Goal: Task Accomplishment & Management: Complete application form

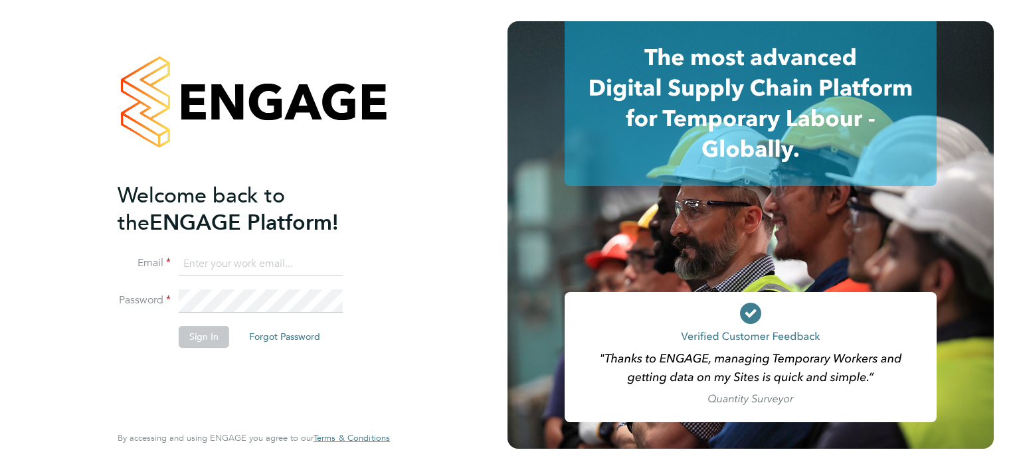
click at [226, 268] on input at bounding box center [261, 265] width 164 height 24
type input "[EMAIL_ADDRESS][DOMAIN_NAME]"
click at [205, 336] on button "Sign In" at bounding box center [204, 336] width 51 height 21
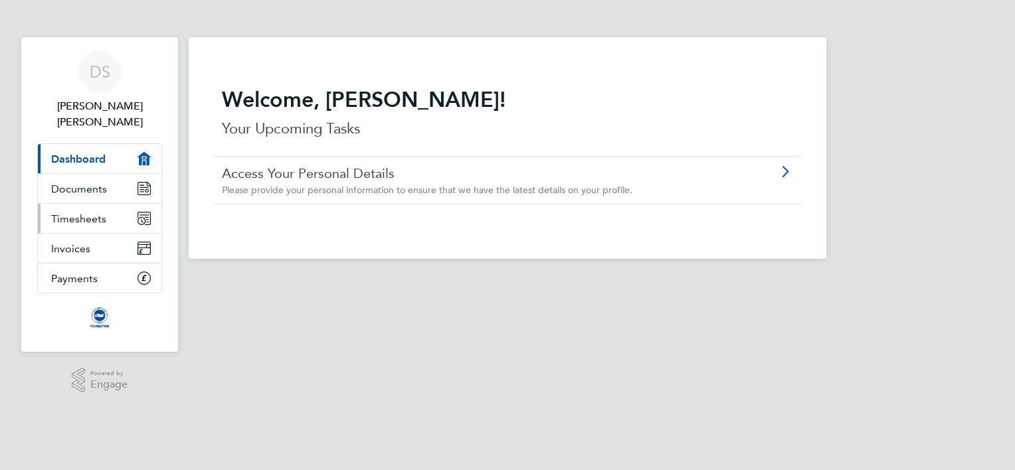
click at [90, 213] on span "Timesheets" at bounding box center [78, 219] width 55 height 13
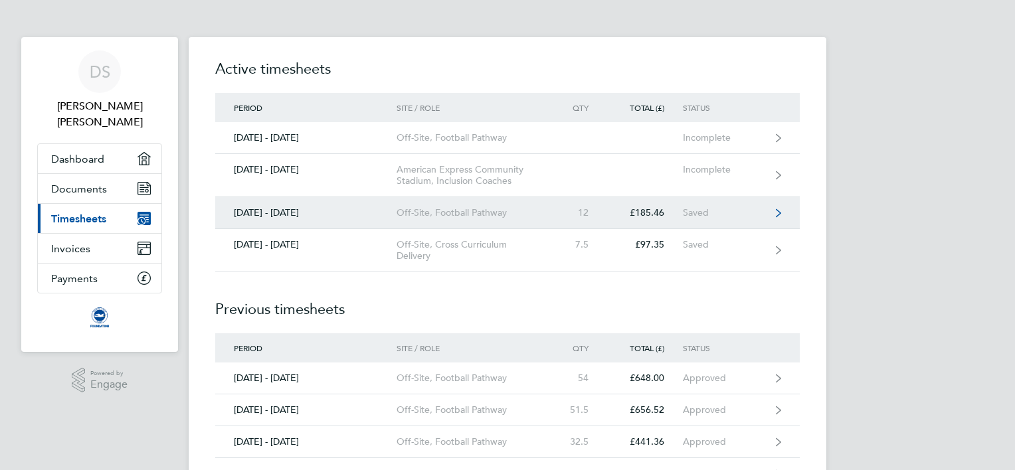
click at [777, 211] on icon at bounding box center [778, 213] width 5 height 9
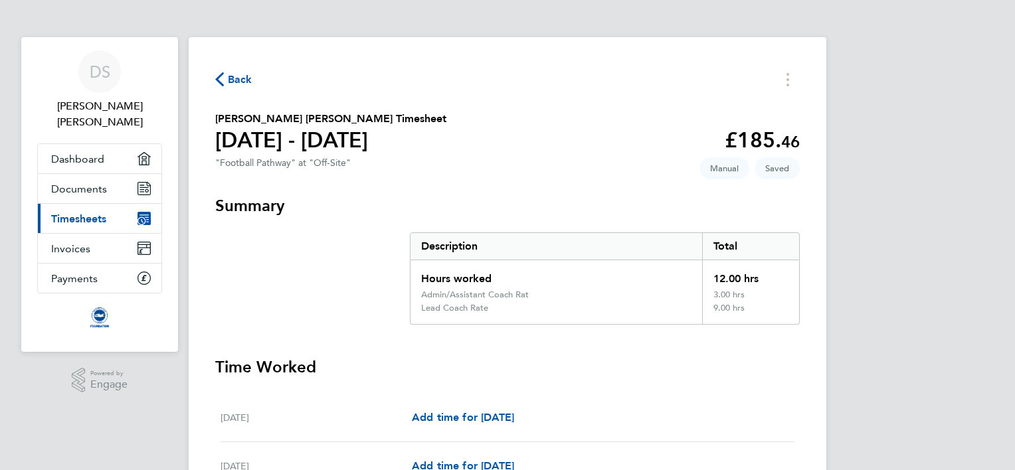
click at [225, 76] on span "Back" at bounding box center [233, 78] width 37 height 13
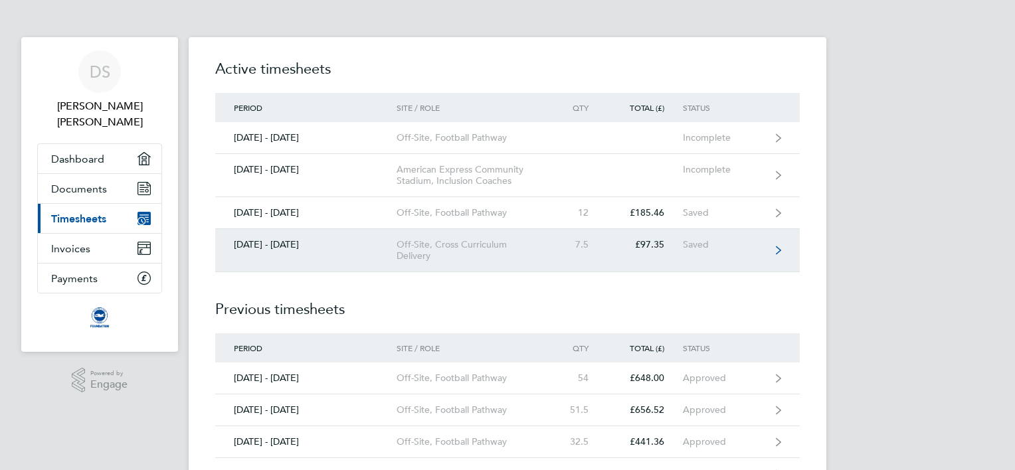
click at [775, 246] on link "[DATE] - [DATE] Off-Site, Cross Curriculum Delivery 7.5 £97.35 Saved" at bounding box center [507, 250] width 585 height 43
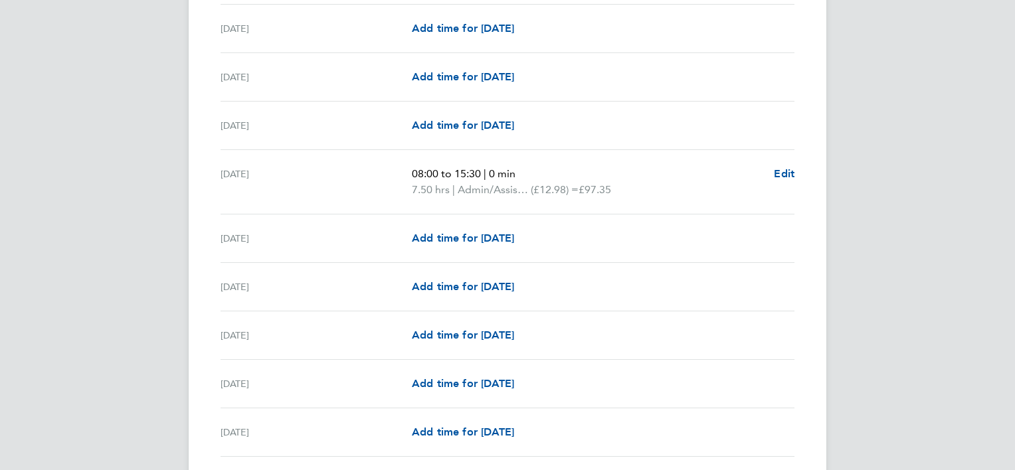
scroll to position [1409, 0]
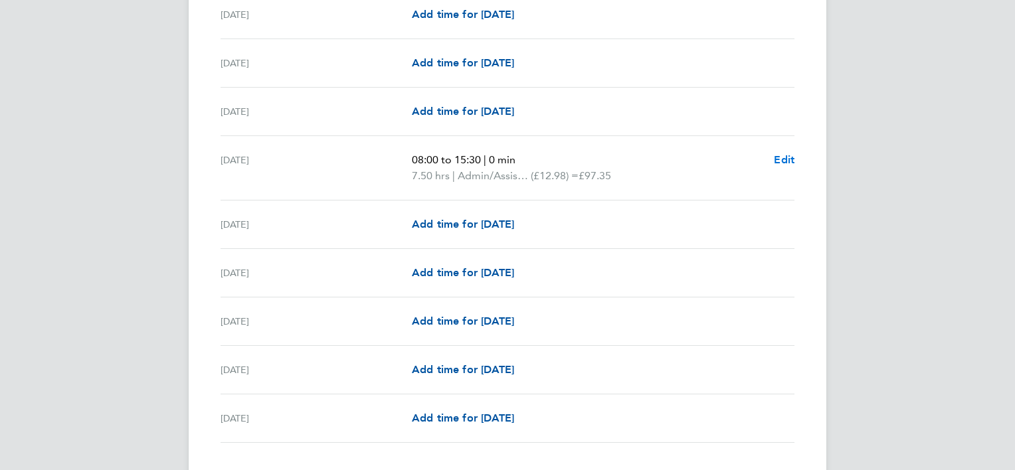
click at [784, 157] on span "Edit" at bounding box center [784, 159] width 21 height 13
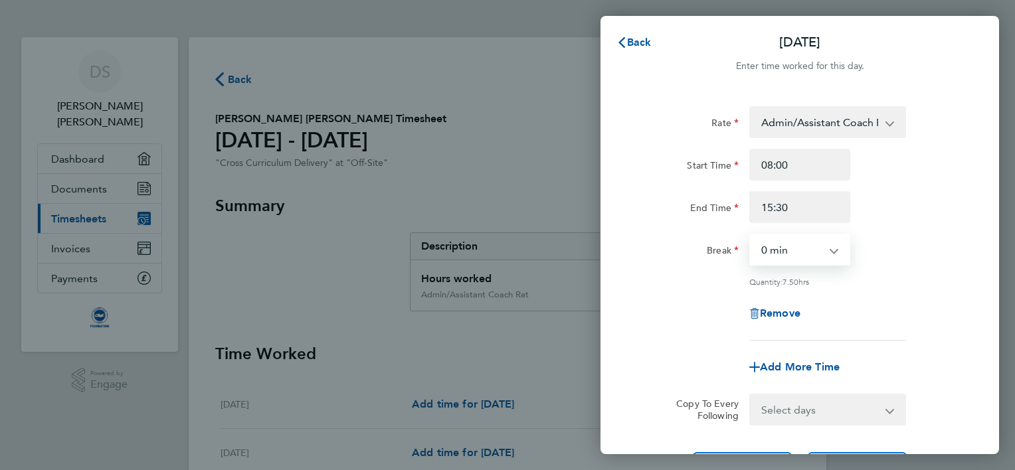
click at [832, 249] on select "0 min 15 min 30 min 45 min 60 min 75 min 90 min" at bounding box center [792, 249] width 82 height 29
click at [751, 235] on select "0 min 15 min 30 min 45 min 60 min 75 min 90 min" at bounding box center [792, 249] width 82 height 29
select select "60"
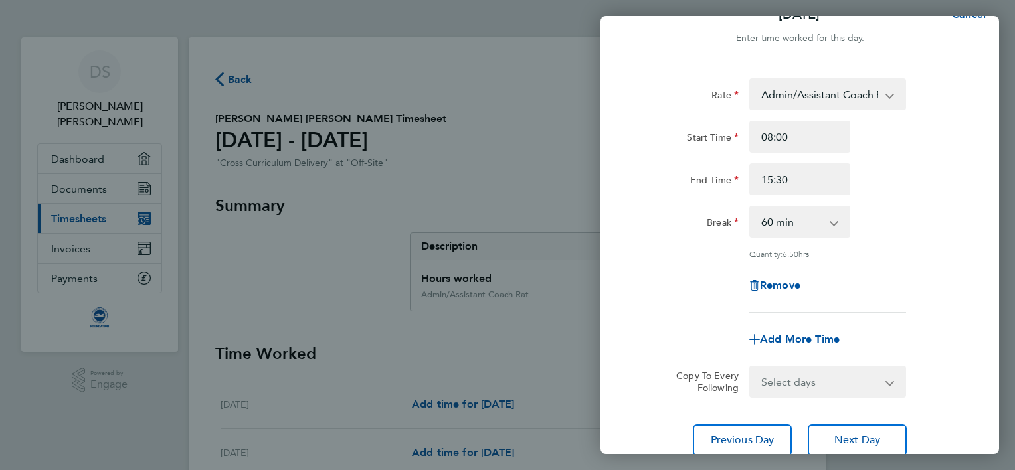
scroll to position [129, 0]
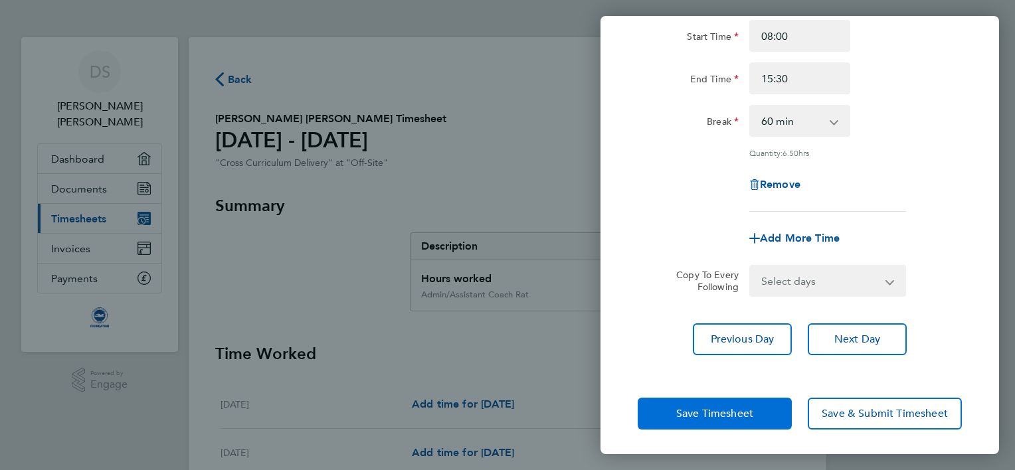
click at [736, 410] on span "Save Timesheet" at bounding box center [714, 413] width 77 height 13
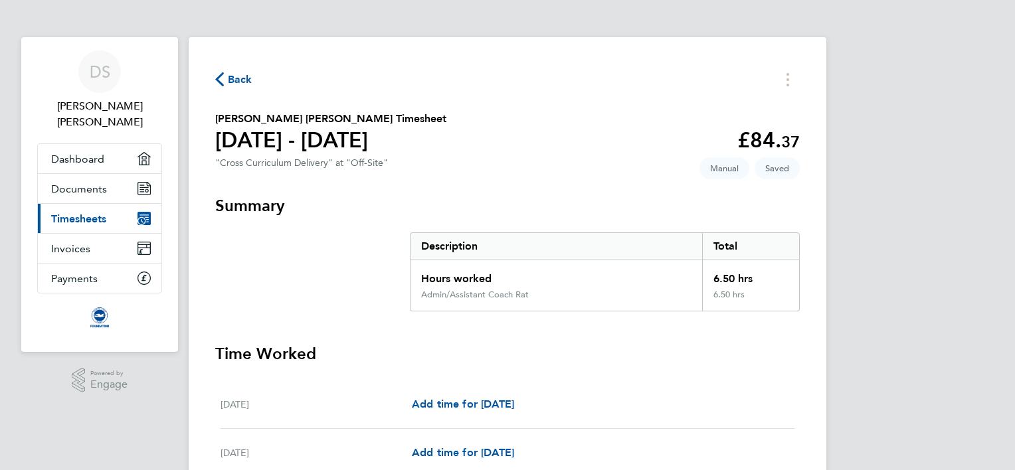
click at [241, 80] on span "Back" at bounding box center [240, 80] width 25 height 16
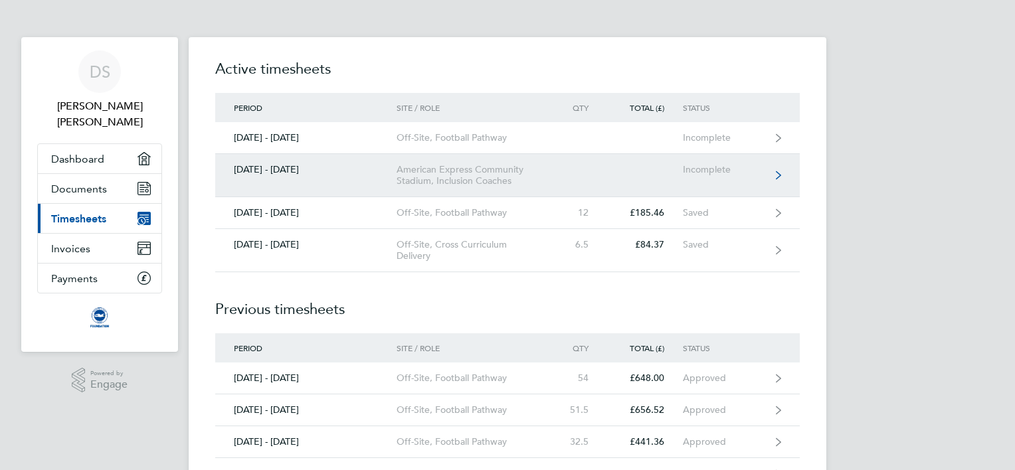
click at [775, 178] on link "[DATE] - [DATE] American Express Community Stadium, Inclusion Coaches Incomplete" at bounding box center [507, 175] width 585 height 43
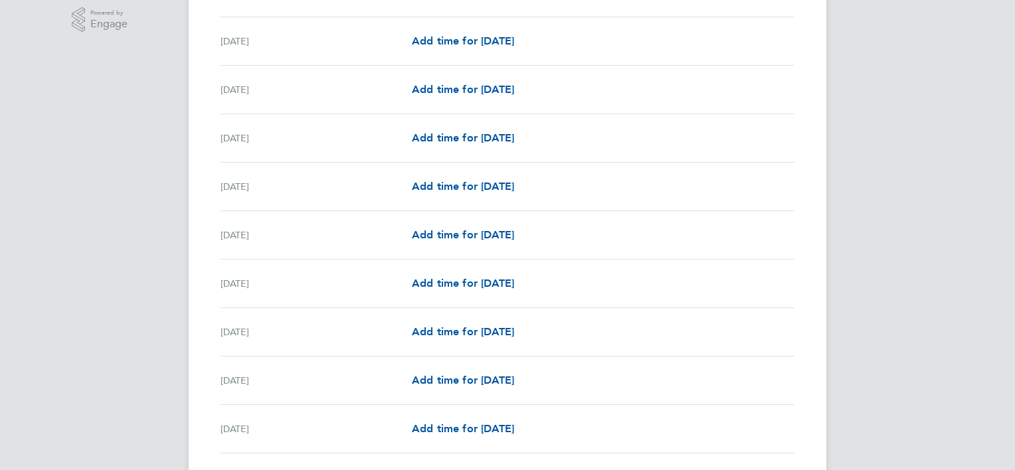
scroll to position [372, 0]
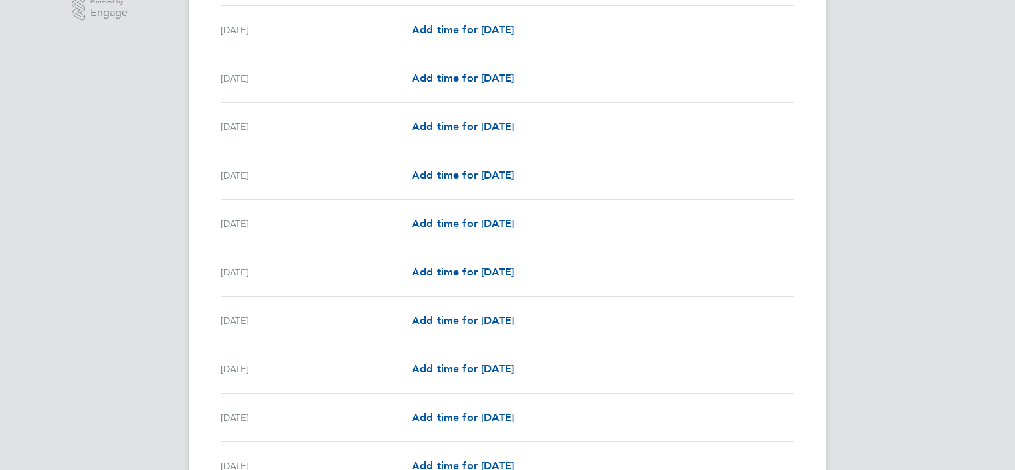
click at [452, 320] on span "Add time for [DATE]" at bounding box center [463, 320] width 102 height 13
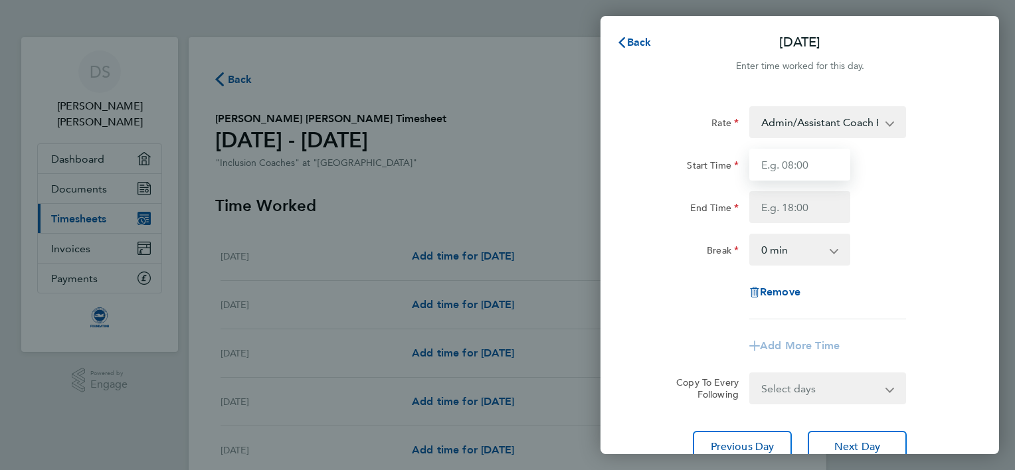
click at [785, 167] on input "Start Time" at bounding box center [800, 165] width 101 height 32
type input "15:45"
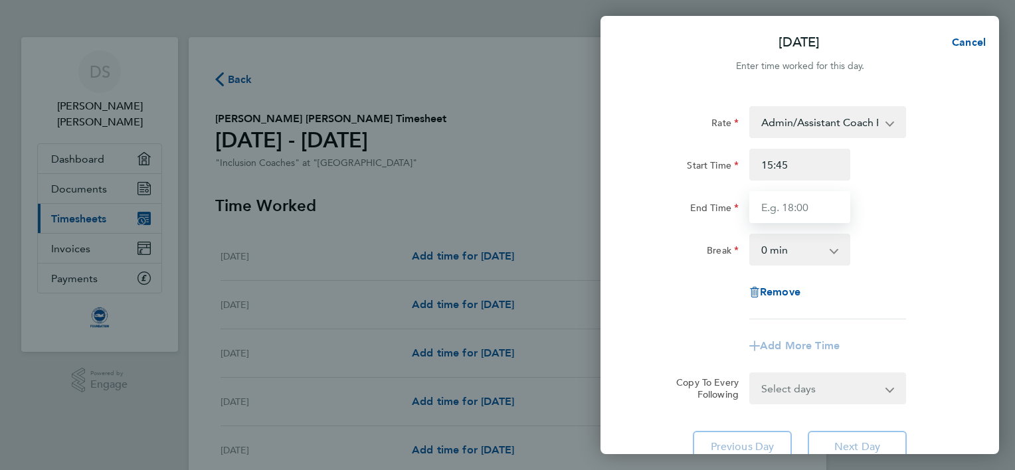
click at [797, 207] on input "End Time" at bounding box center [800, 207] width 101 height 32
type input "19:00"
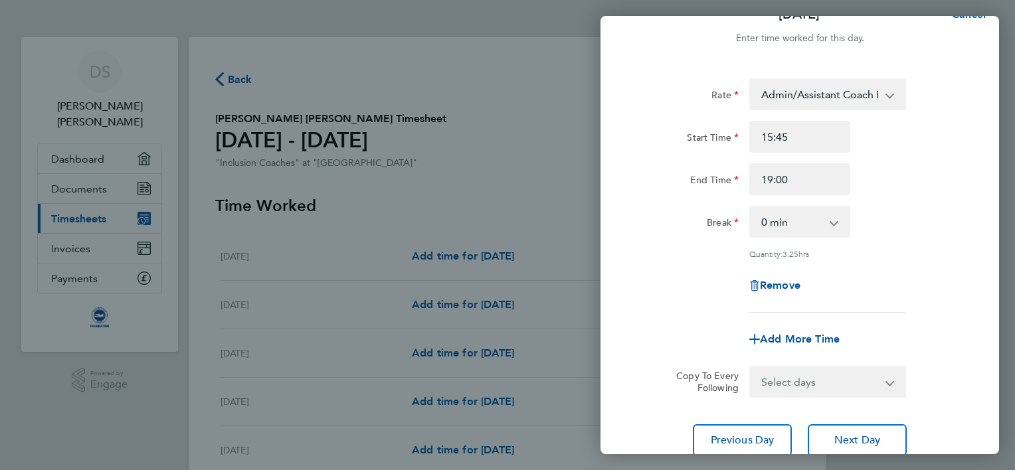
scroll to position [129, 0]
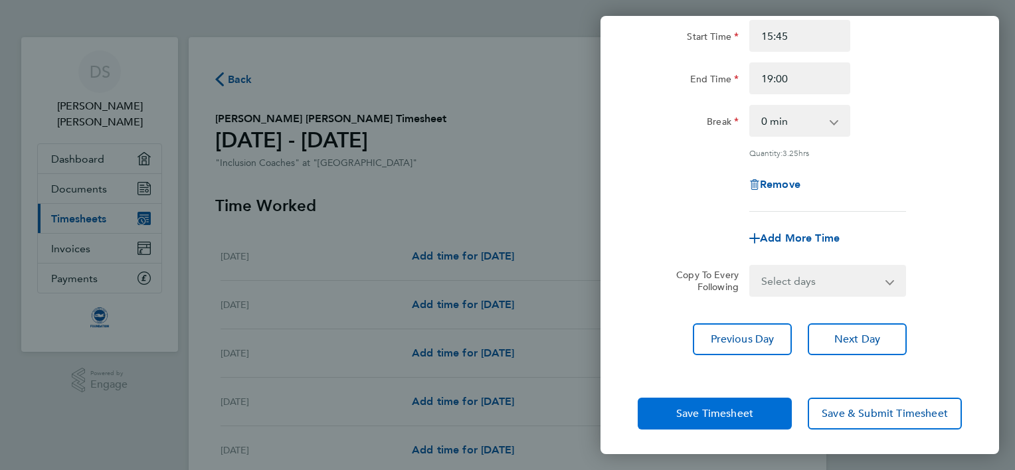
click at [728, 409] on span "Save Timesheet" at bounding box center [714, 413] width 77 height 13
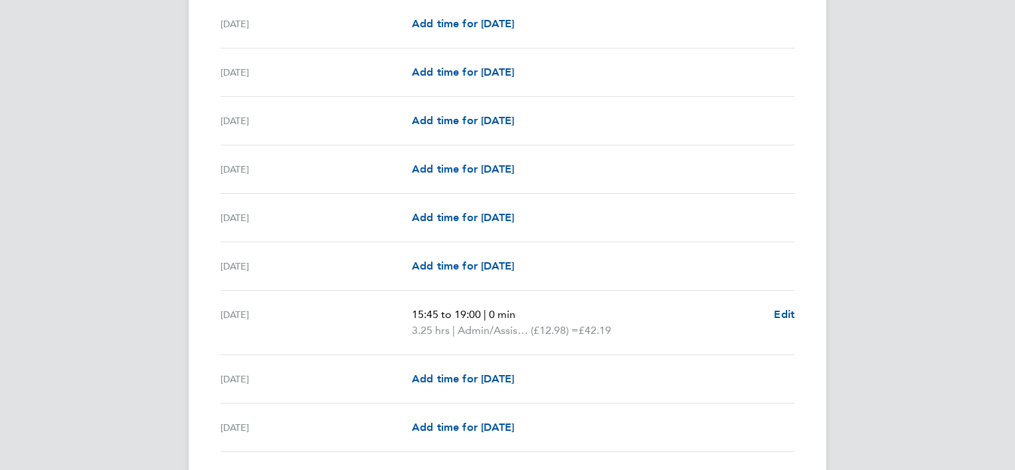
scroll to position [664, 0]
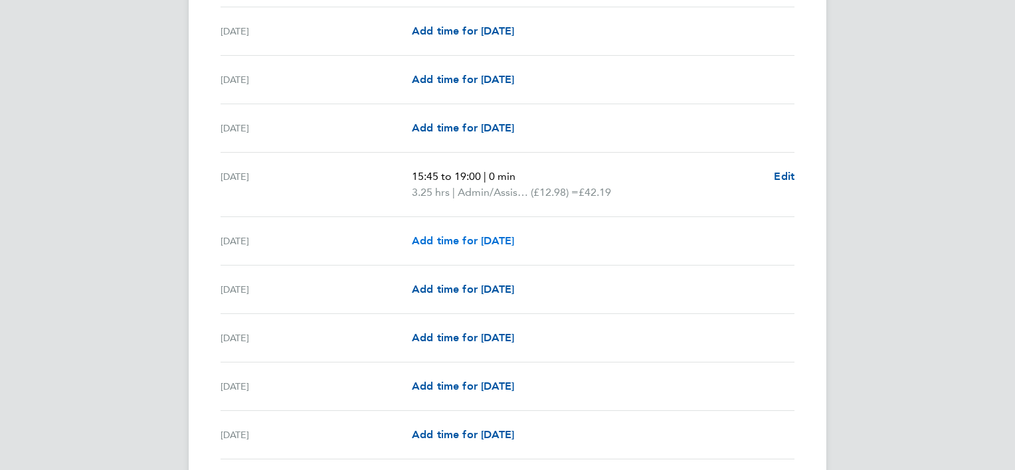
click at [514, 243] on span "Add time for [DATE]" at bounding box center [463, 241] width 102 height 13
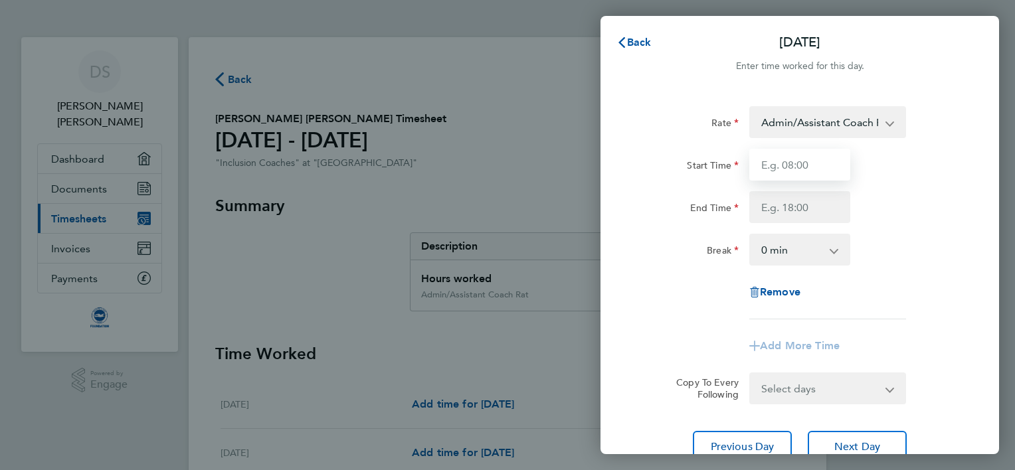
click at [771, 166] on input "Start Time" at bounding box center [800, 165] width 101 height 32
type input "16:15"
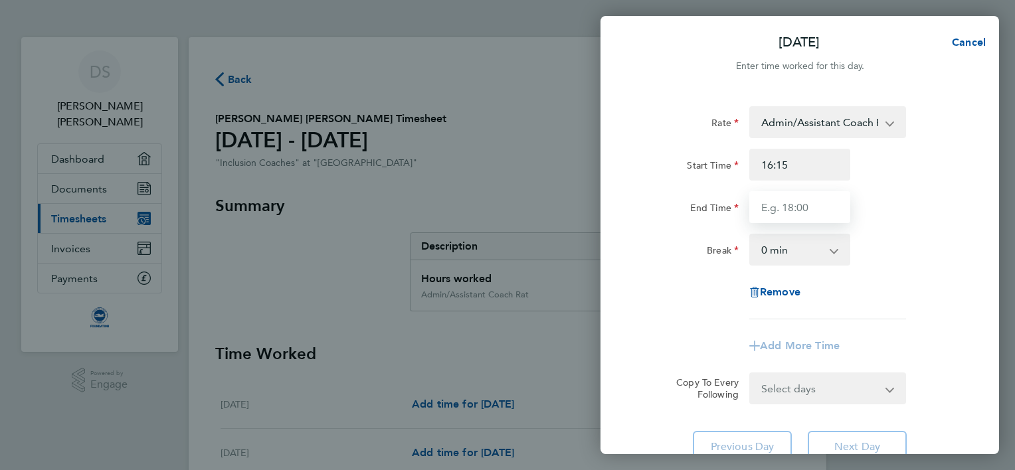
click at [770, 211] on input "End Time" at bounding box center [800, 207] width 101 height 32
type input "20:00"
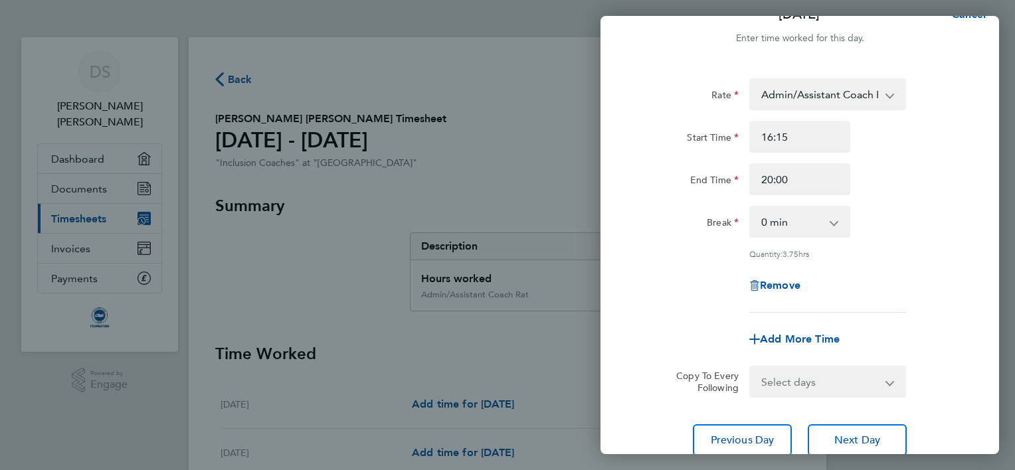
scroll to position [129, 0]
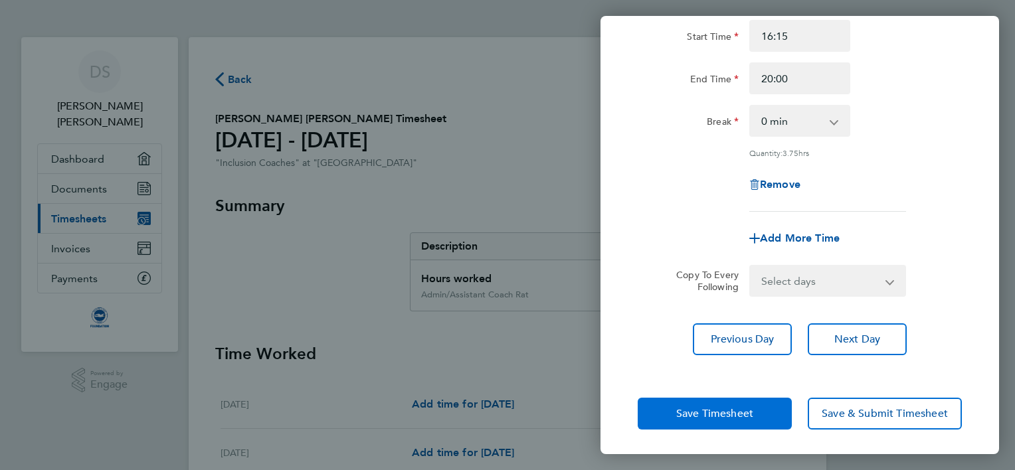
click at [710, 411] on span "Save Timesheet" at bounding box center [714, 413] width 77 height 13
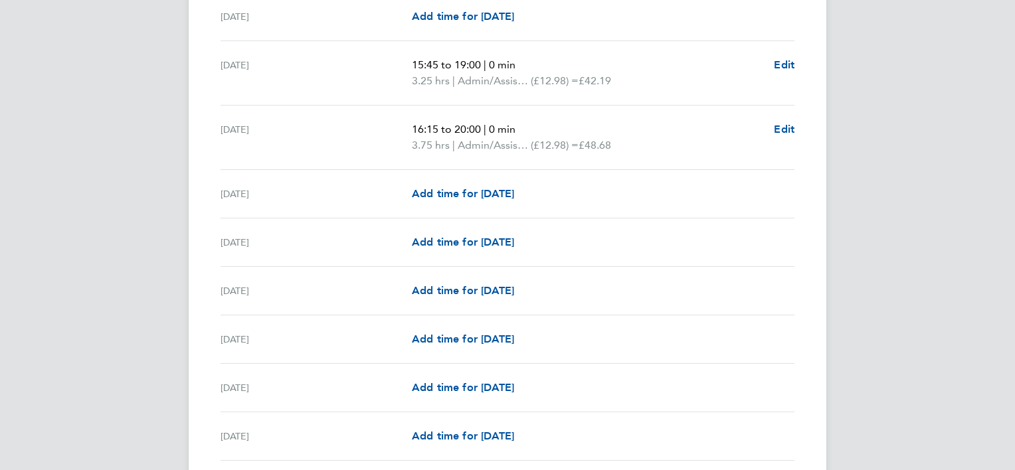
scroll to position [797, 0]
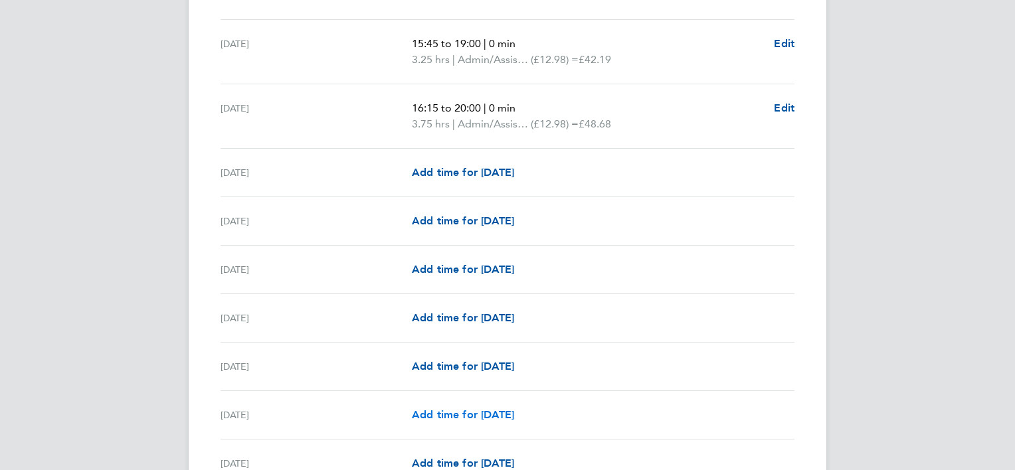
click at [491, 412] on span "Add time for [DATE]" at bounding box center [463, 415] width 102 height 13
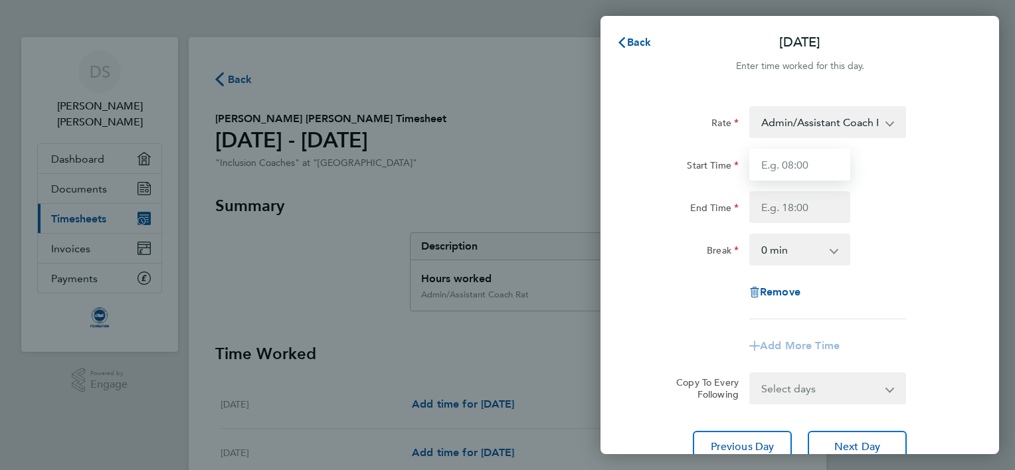
click at [771, 170] on input "Start Time" at bounding box center [800, 165] width 101 height 32
type input "15:45"
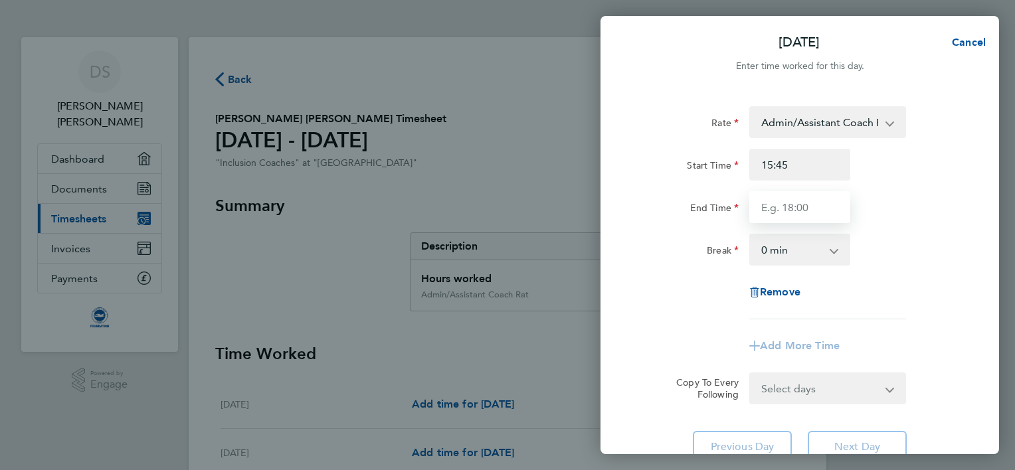
click at [768, 205] on input "End Time" at bounding box center [800, 207] width 101 height 32
type input "19:00"
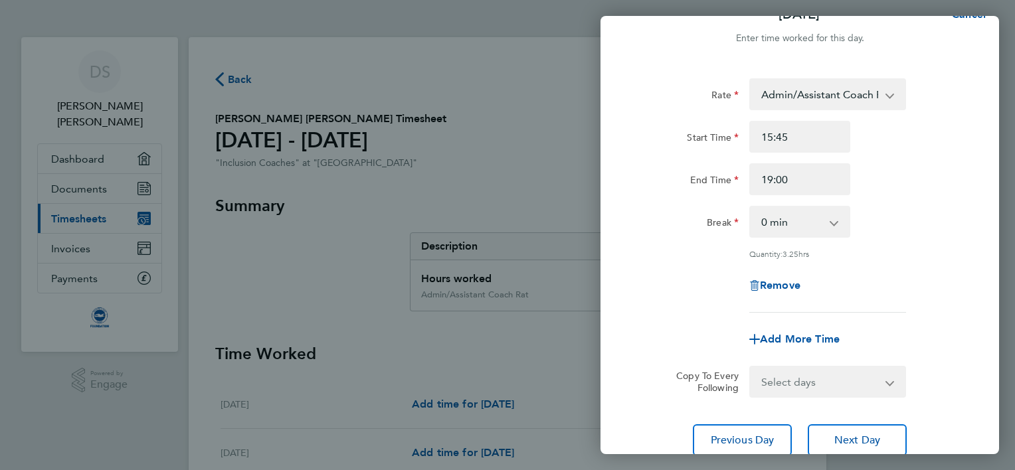
scroll to position [129, 0]
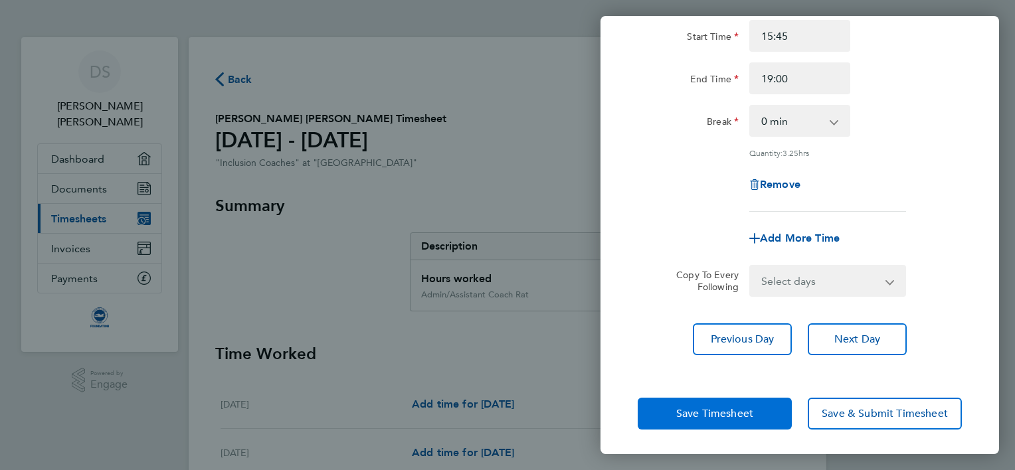
click at [732, 413] on span "Save Timesheet" at bounding box center [714, 413] width 77 height 13
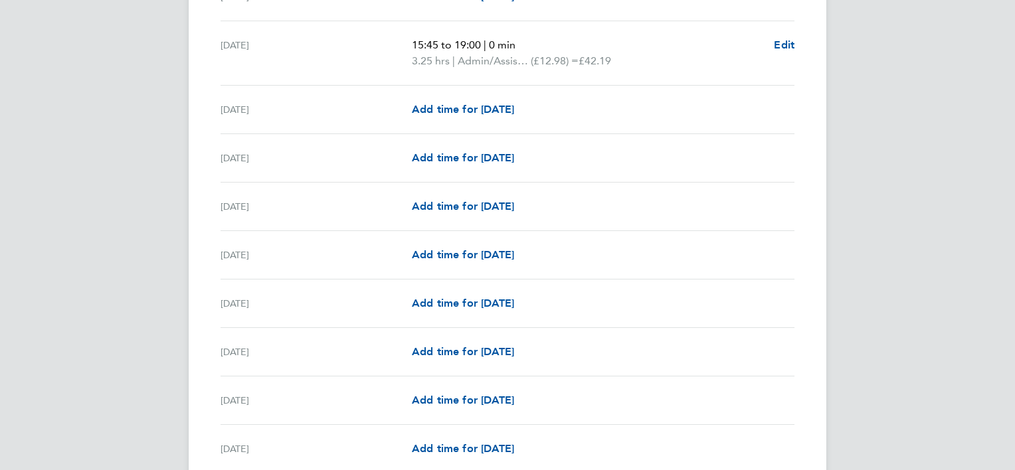
scroll to position [1143, 0]
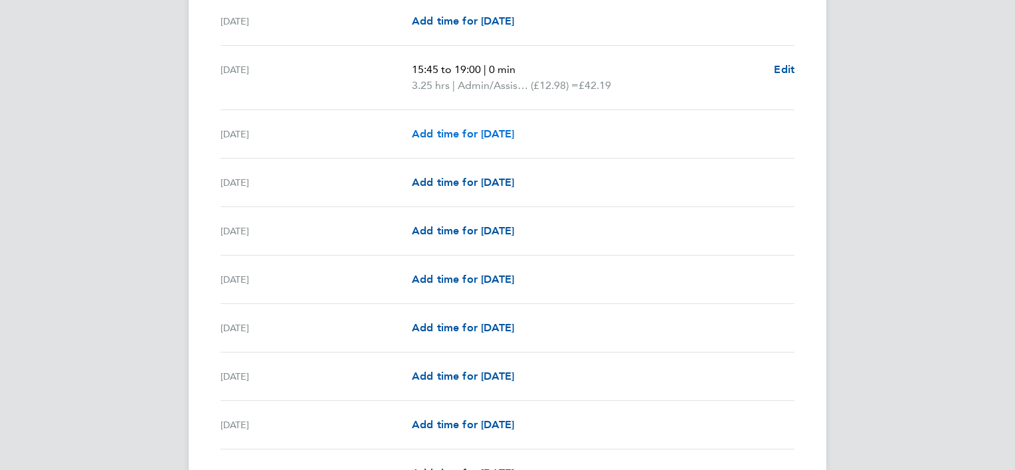
click at [473, 131] on span "Add time for [DATE]" at bounding box center [463, 134] width 102 height 13
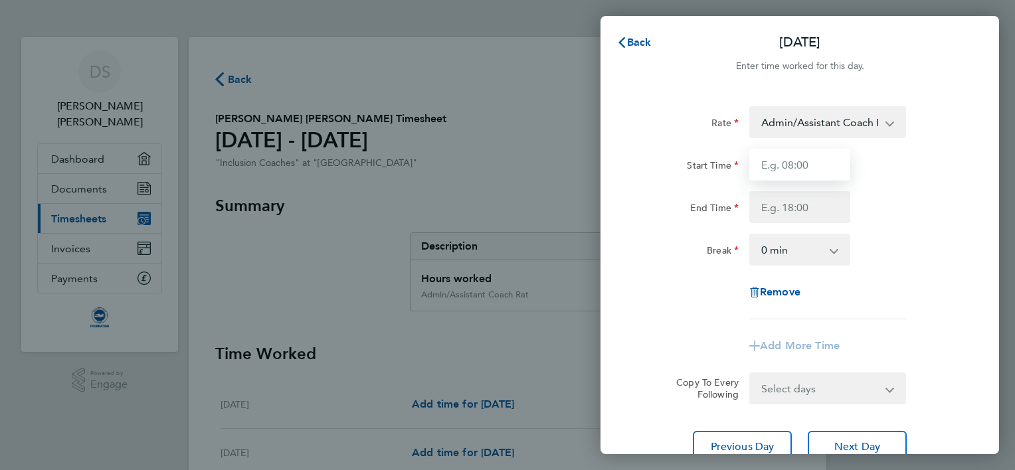
click at [783, 165] on input "Start Time" at bounding box center [800, 165] width 101 height 32
type input "16:15"
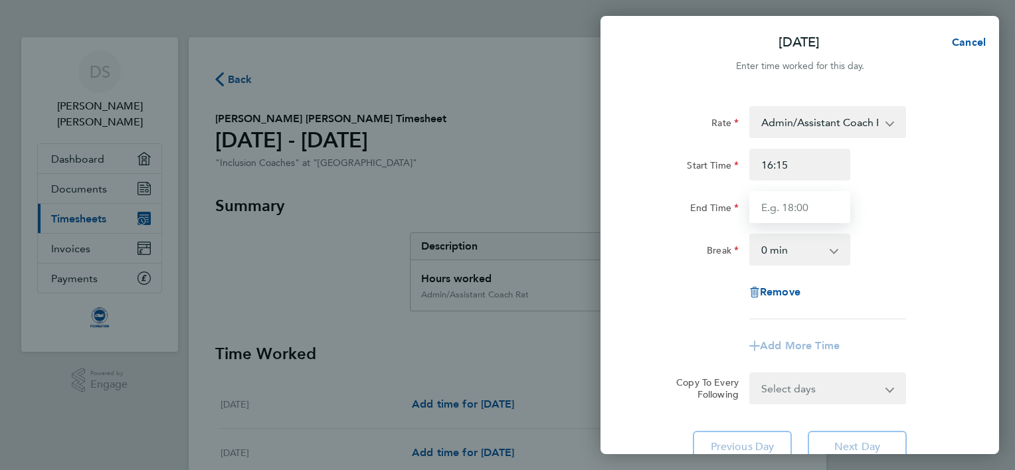
click at [773, 205] on input "End Time" at bounding box center [800, 207] width 101 height 32
type input "20:00"
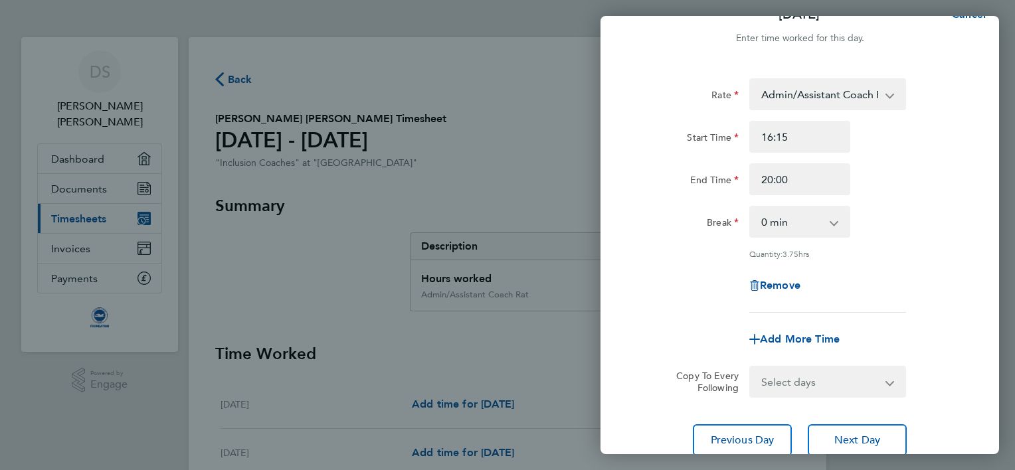
scroll to position [129, 0]
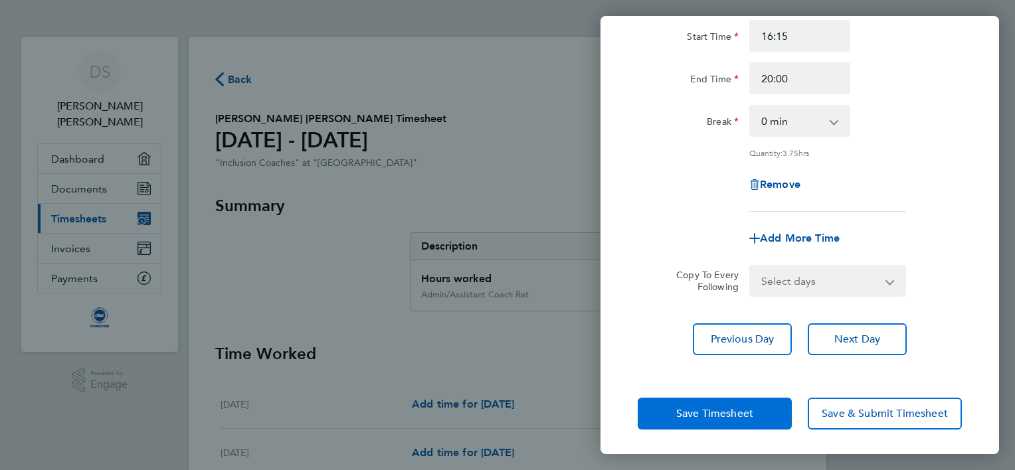
click at [705, 413] on span "Save Timesheet" at bounding box center [714, 413] width 77 height 13
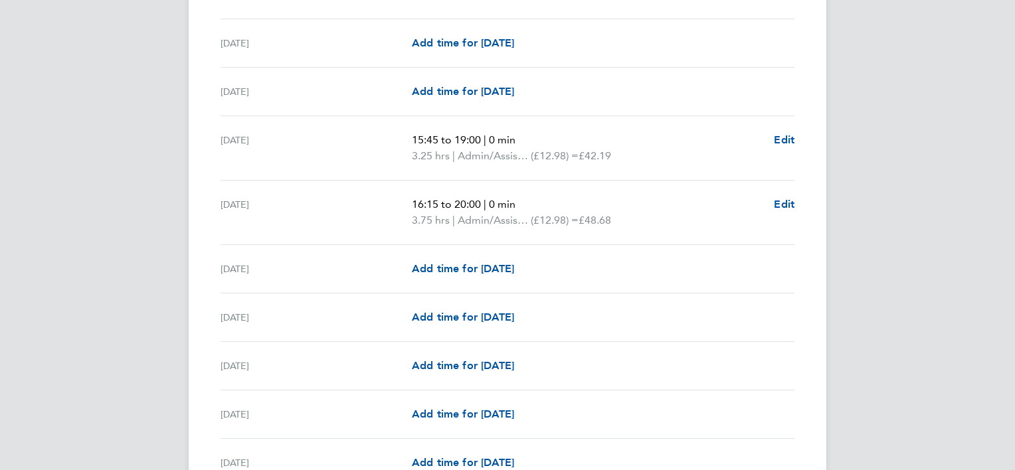
scroll to position [664, 0]
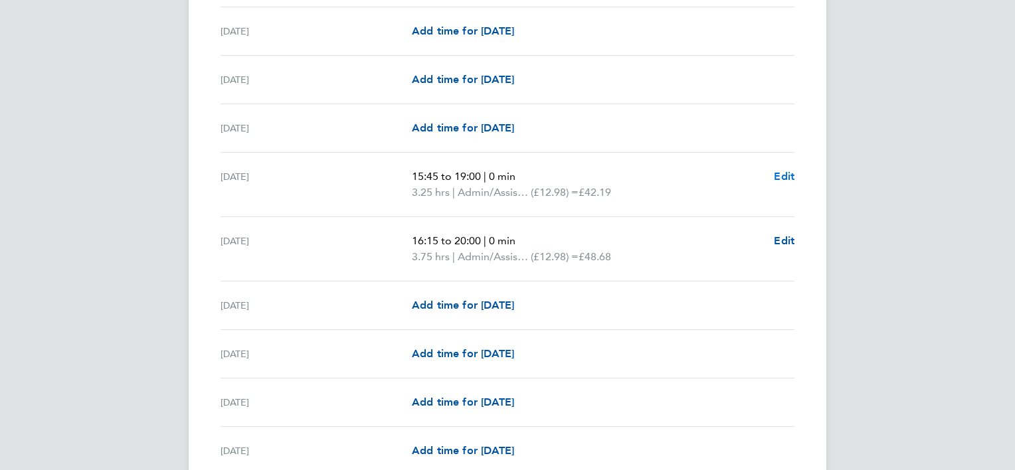
click at [783, 174] on span "Edit" at bounding box center [784, 176] width 21 height 13
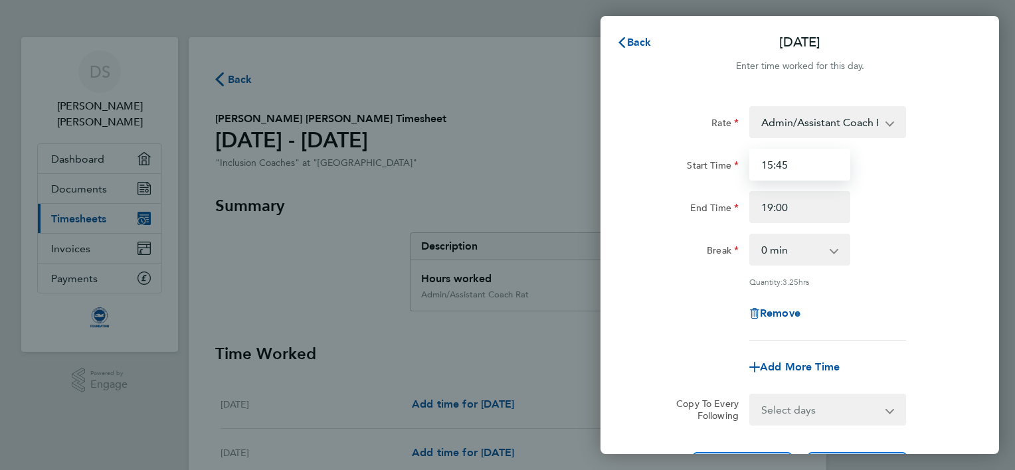
click at [789, 163] on input "15:45" at bounding box center [800, 165] width 101 height 32
type input "1"
type input "16:00"
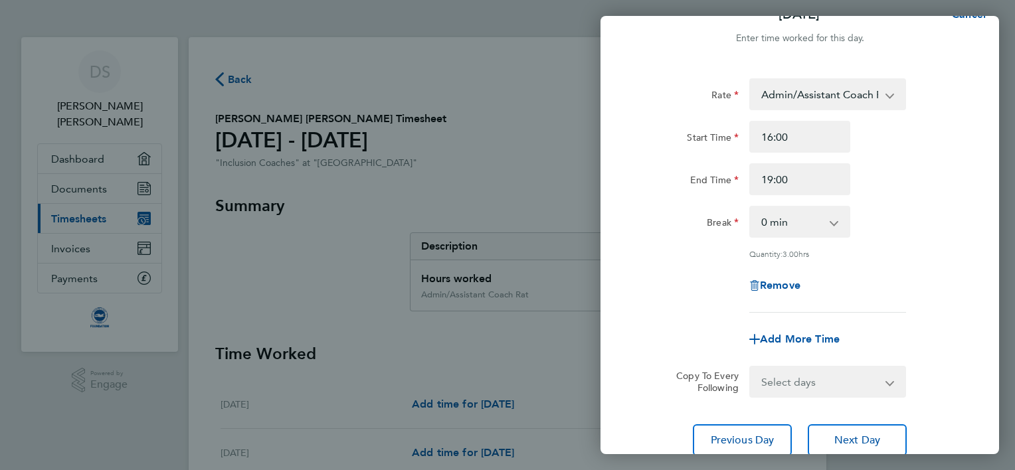
scroll to position [129, 0]
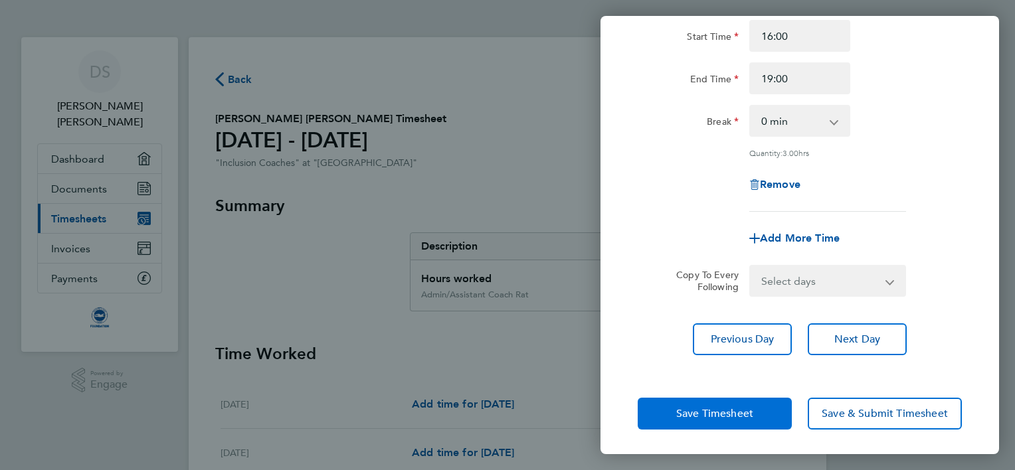
click at [702, 413] on span "Save Timesheet" at bounding box center [714, 413] width 77 height 13
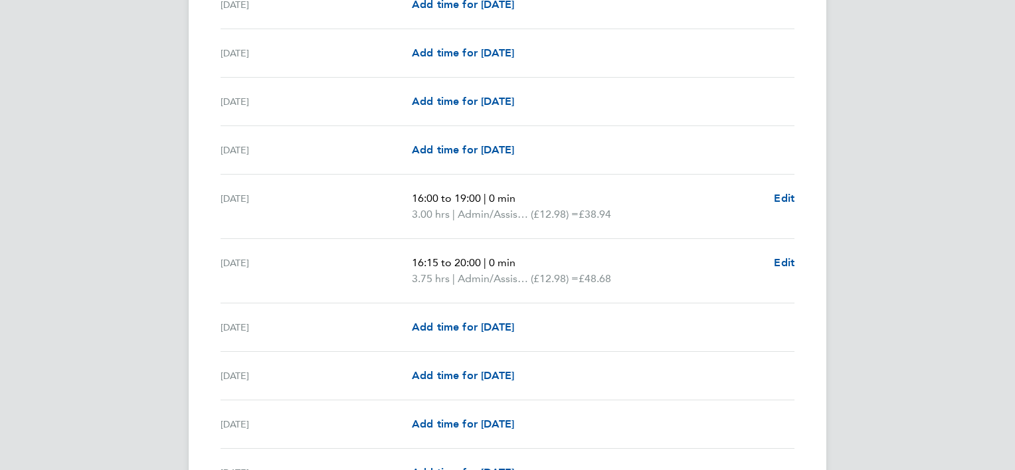
scroll to position [797, 0]
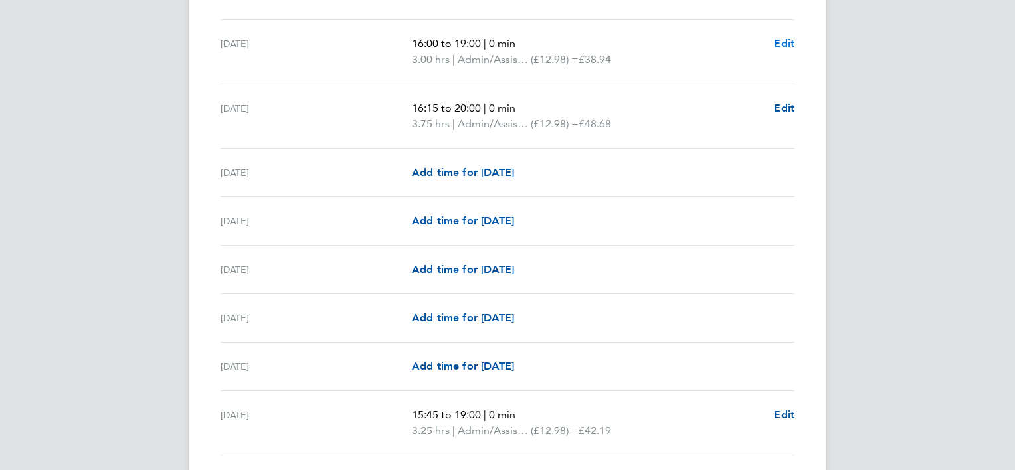
click at [782, 43] on span "Edit" at bounding box center [784, 43] width 21 height 13
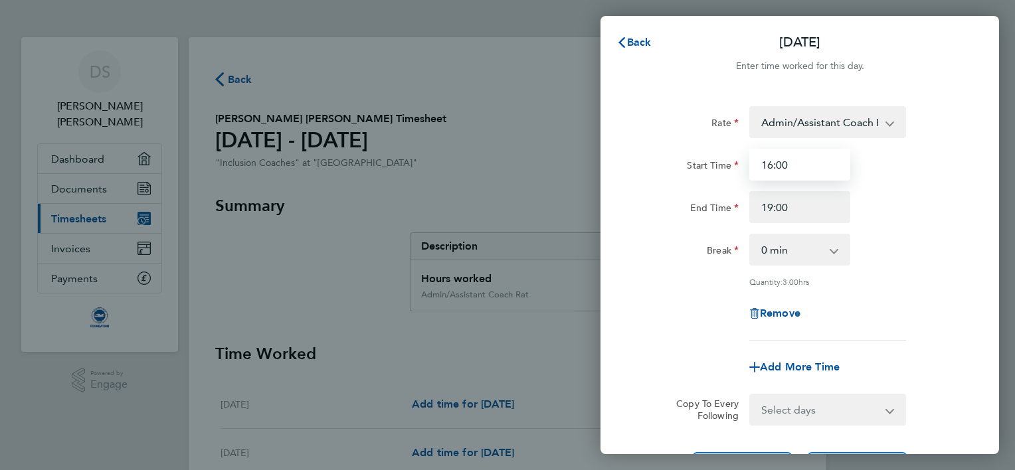
click at [793, 169] on input "16:00" at bounding box center [800, 165] width 101 height 32
type input "1"
type input "15:45"
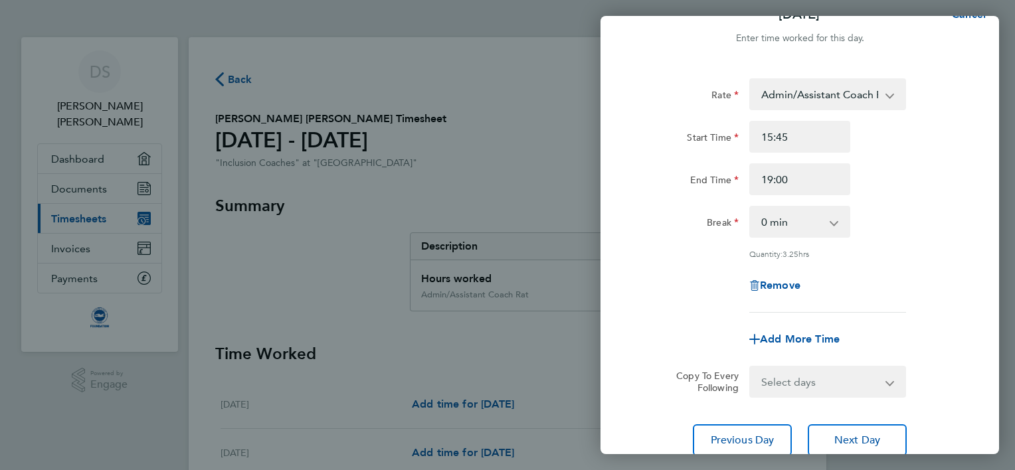
scroll to position [129, 0]
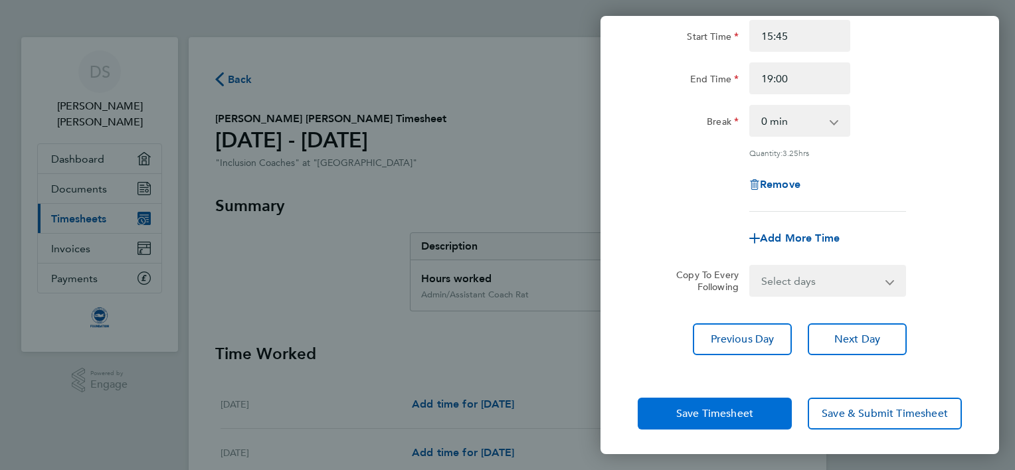
click at [712, 413] on span "Save Timesheet" at bounding box center [714, 413] width 77 height 13
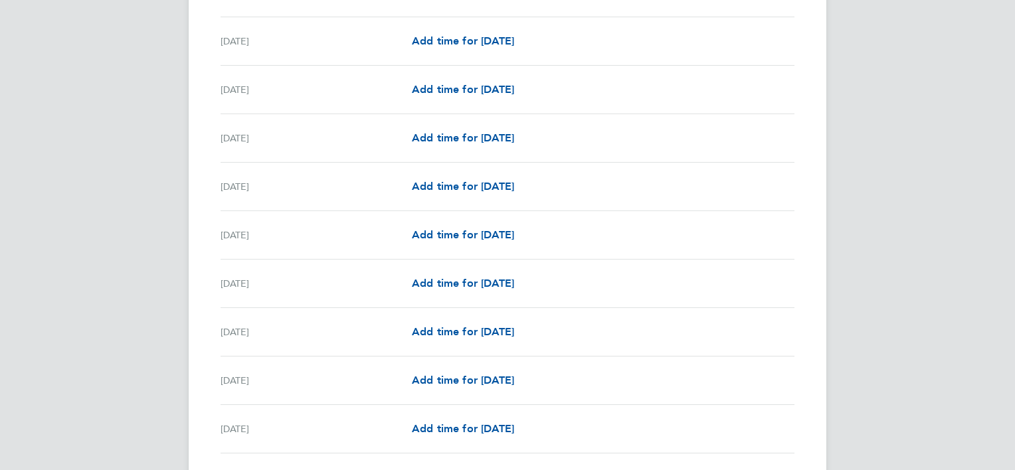
scroll to position [1302, 0]
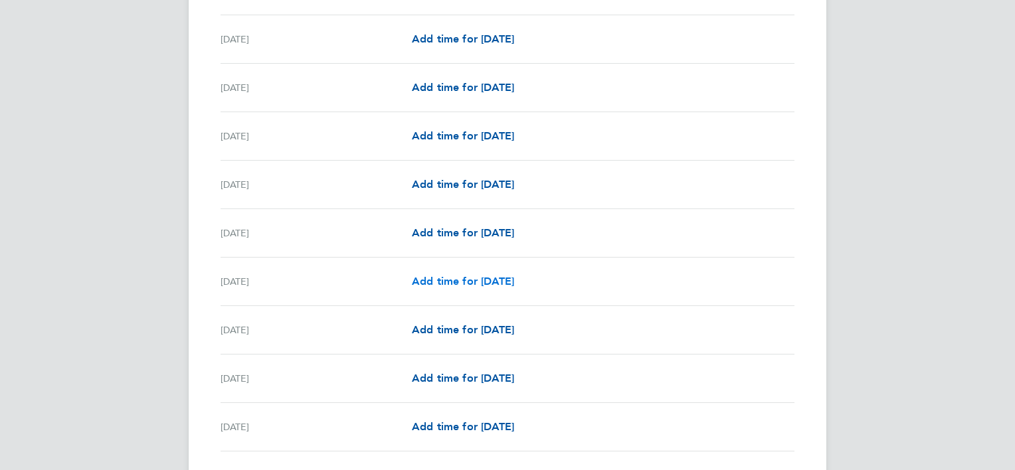
click at [514, 279] on span "Add time for [DATE]" at bounding box center [463, 281] width 102 height 13
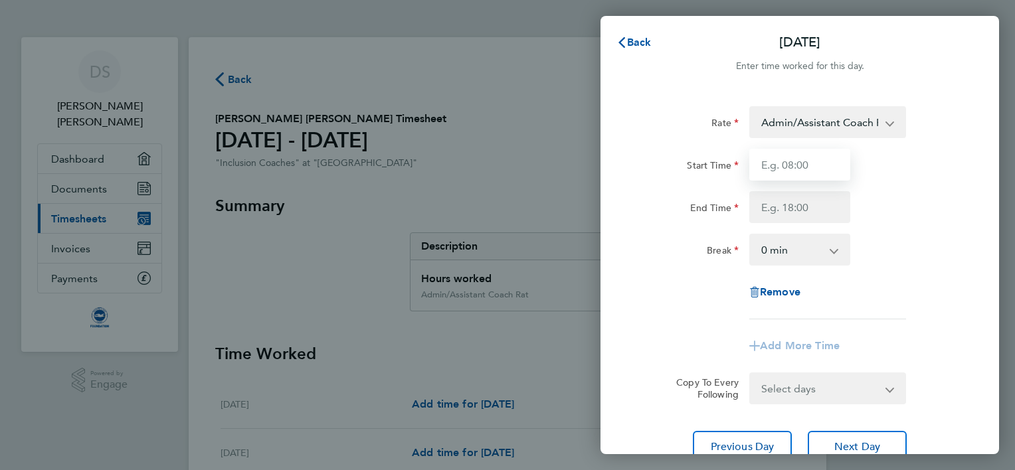
click at [779, 167] on input "Start Time" at bounding box center [800, 165] width 101 height 32
type input "15:45"
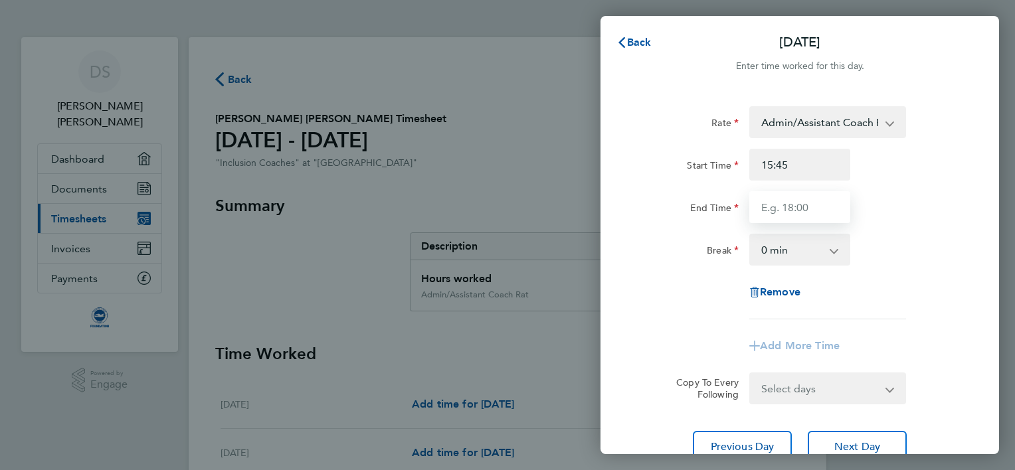
type input "19:00"
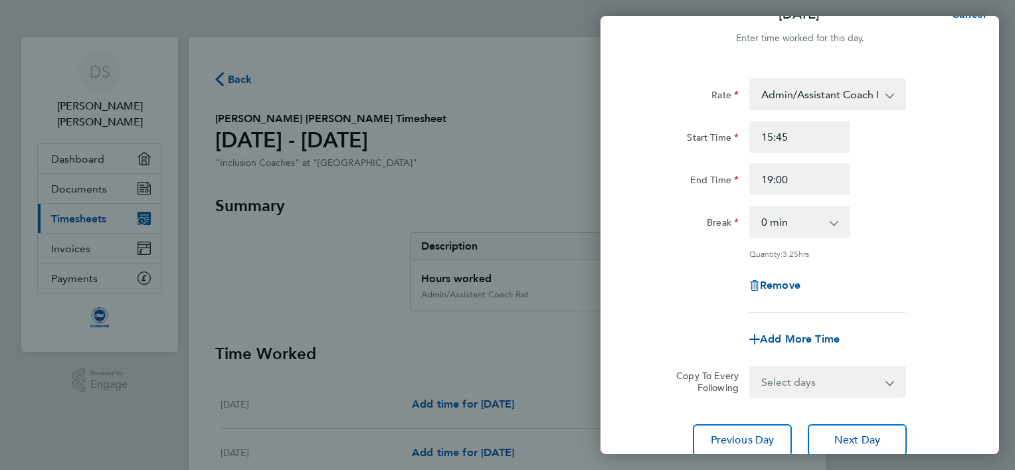
scroll to position [129, 0]
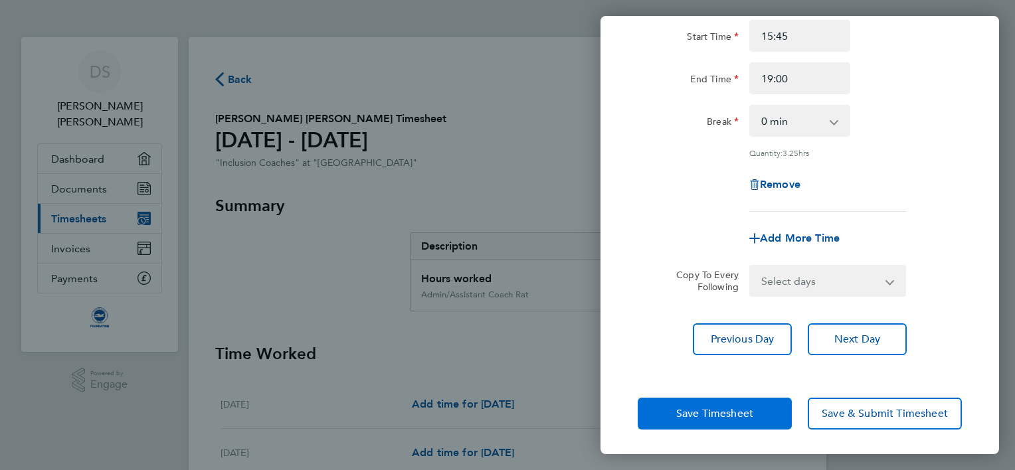
click at [720, 417] on span "Save Timesheet" at bounding box center [714, 413] width 77 height 13
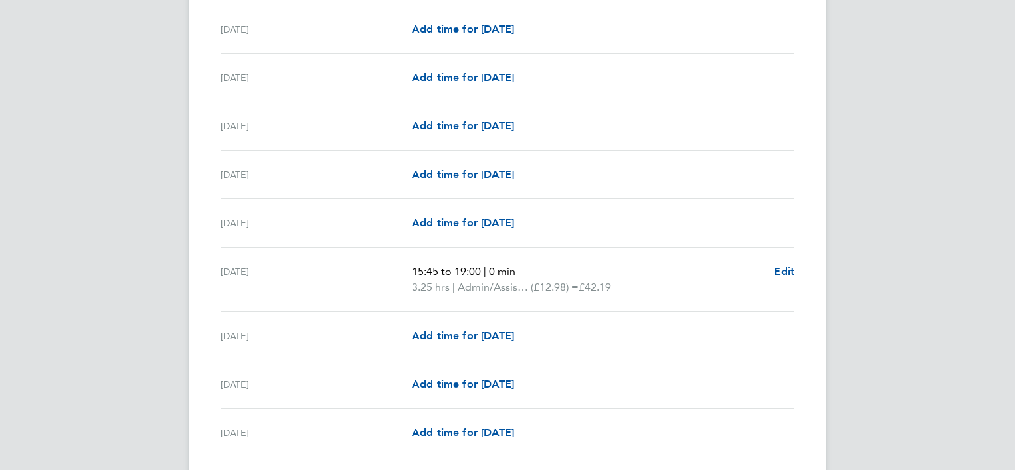
scroll to position [1329, 0]
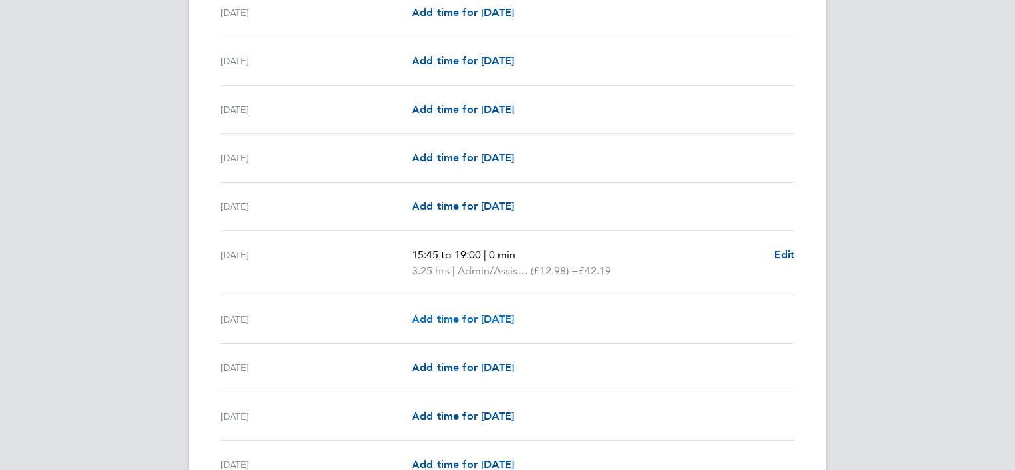
click at [512, 314] on span "Add time for [DATE]" at bounding box center [463, 319] width 102 height 13
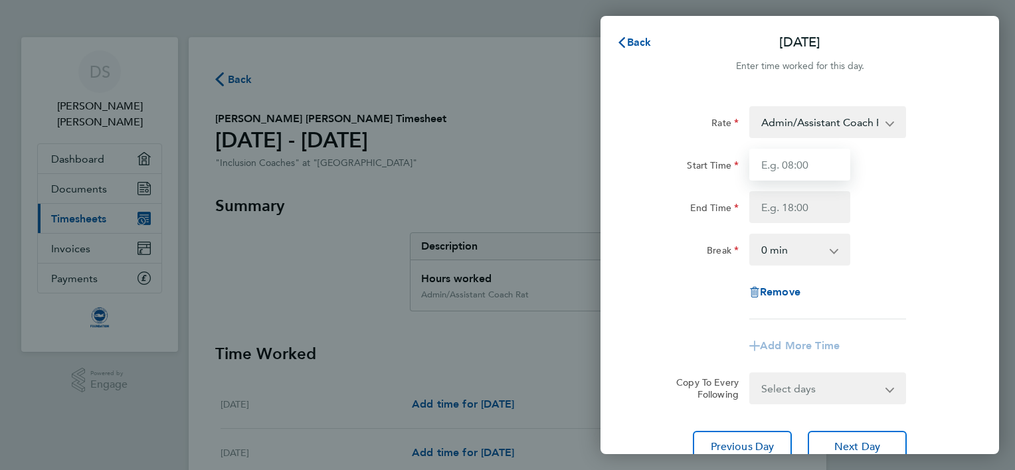
click at [781, 164] on input "Start Time" at bounding box center [800, 165] width 101 height 32
type input "16:15"
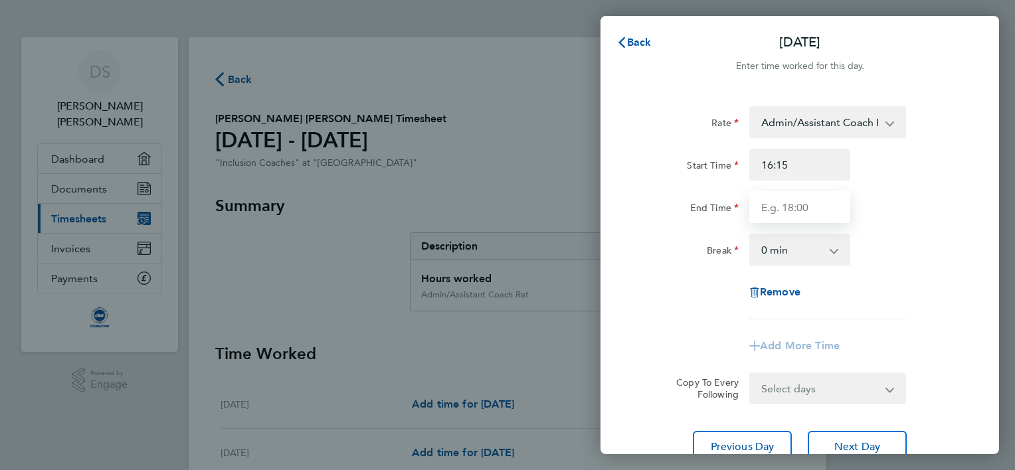
click at [769, 207] on input "End Time" at bounding box center [800, 207] width 101 height 32
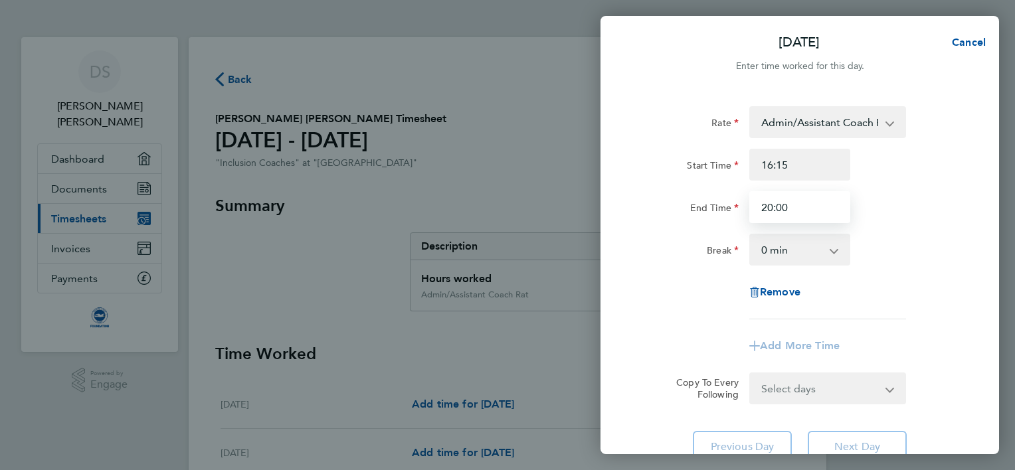
type input "20:00"
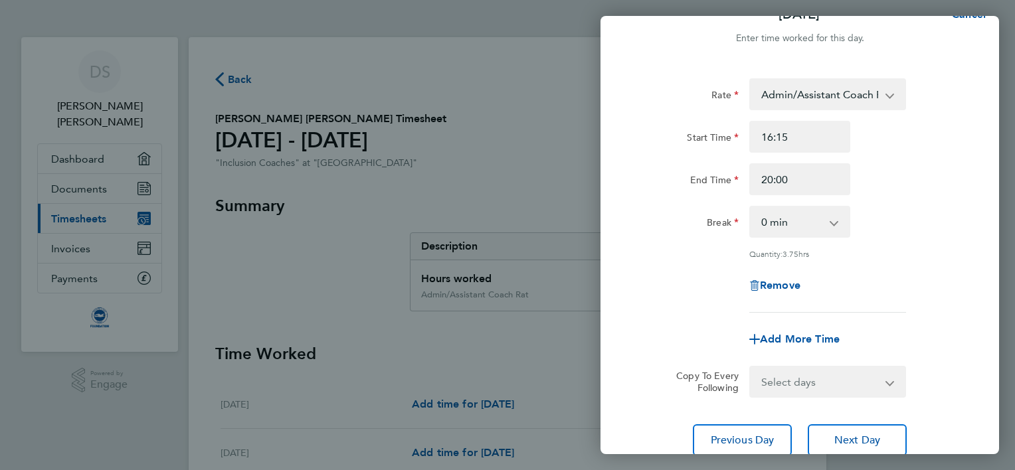
scroll to position [129, 0]
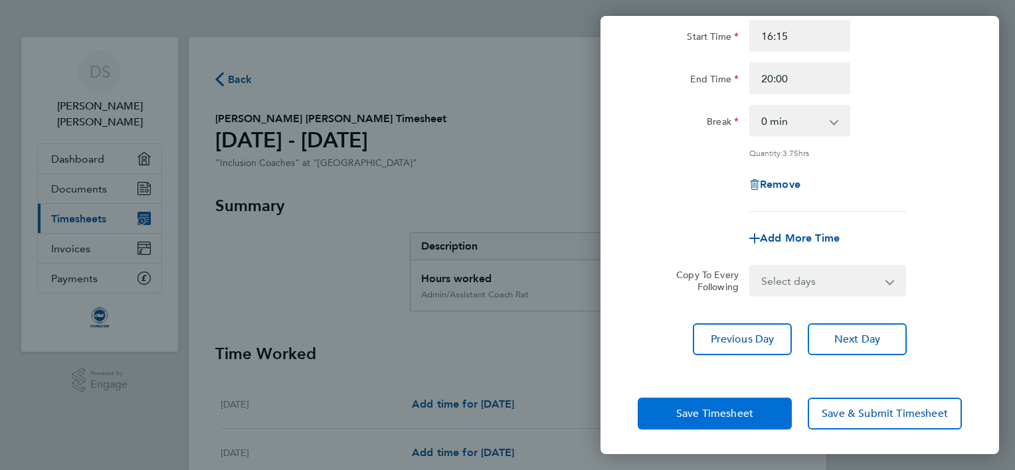
click at [688, 417] on span "Save Timesheet" at bounding box center [714, 413] width 77 height 13
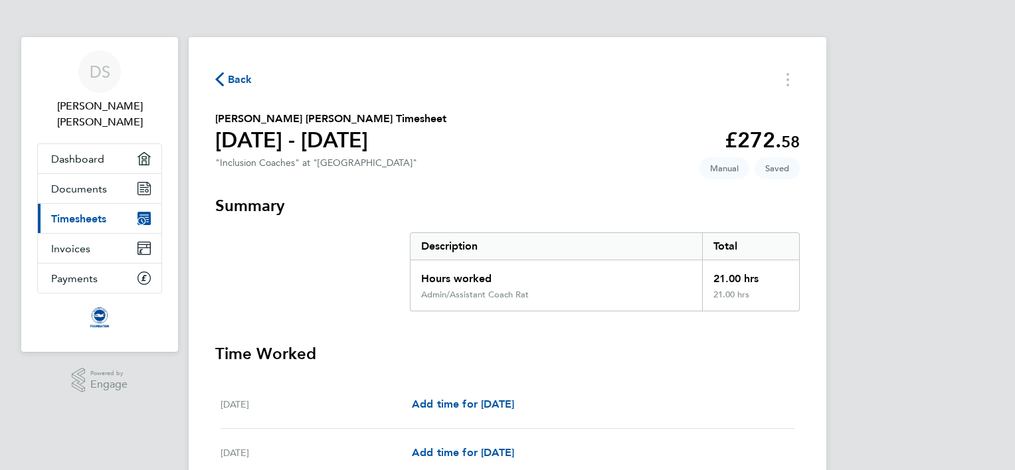
click at [231, 76] on span "Back" at bounding box center [240, 80] width 25 height 16
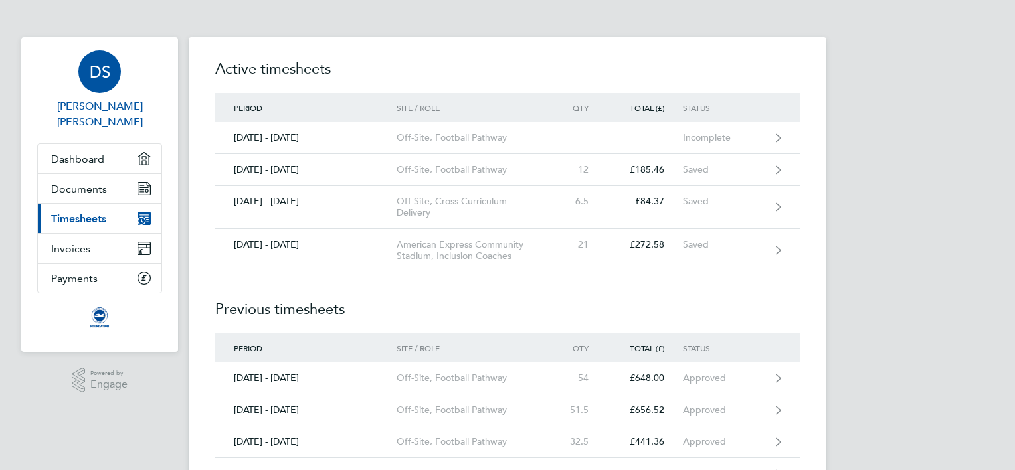
click at [132, 106] on span "[PERSON_NAME] [PERSON_NAME]" at bounding box center [99, 114] width 125 height 32
